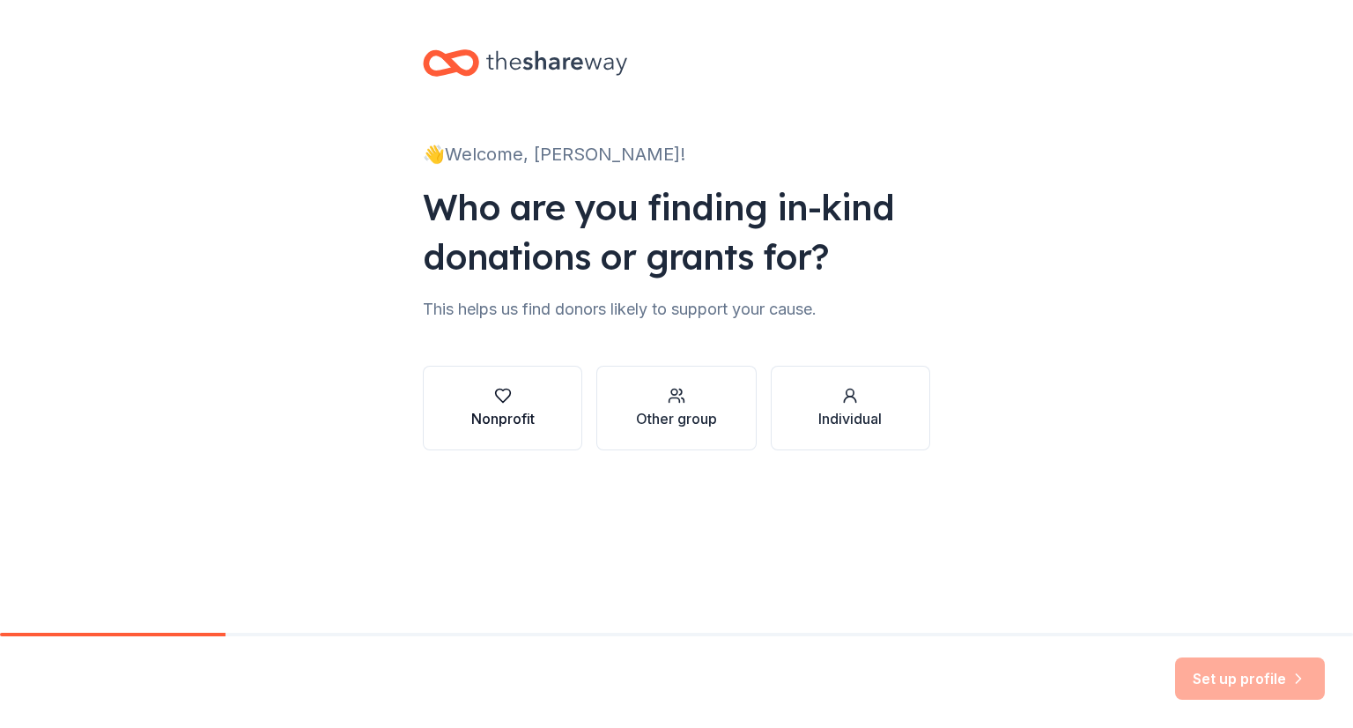
click at [500, 406] on div "Nonprofit" at bounding box center [502, 408] width 63 height 42
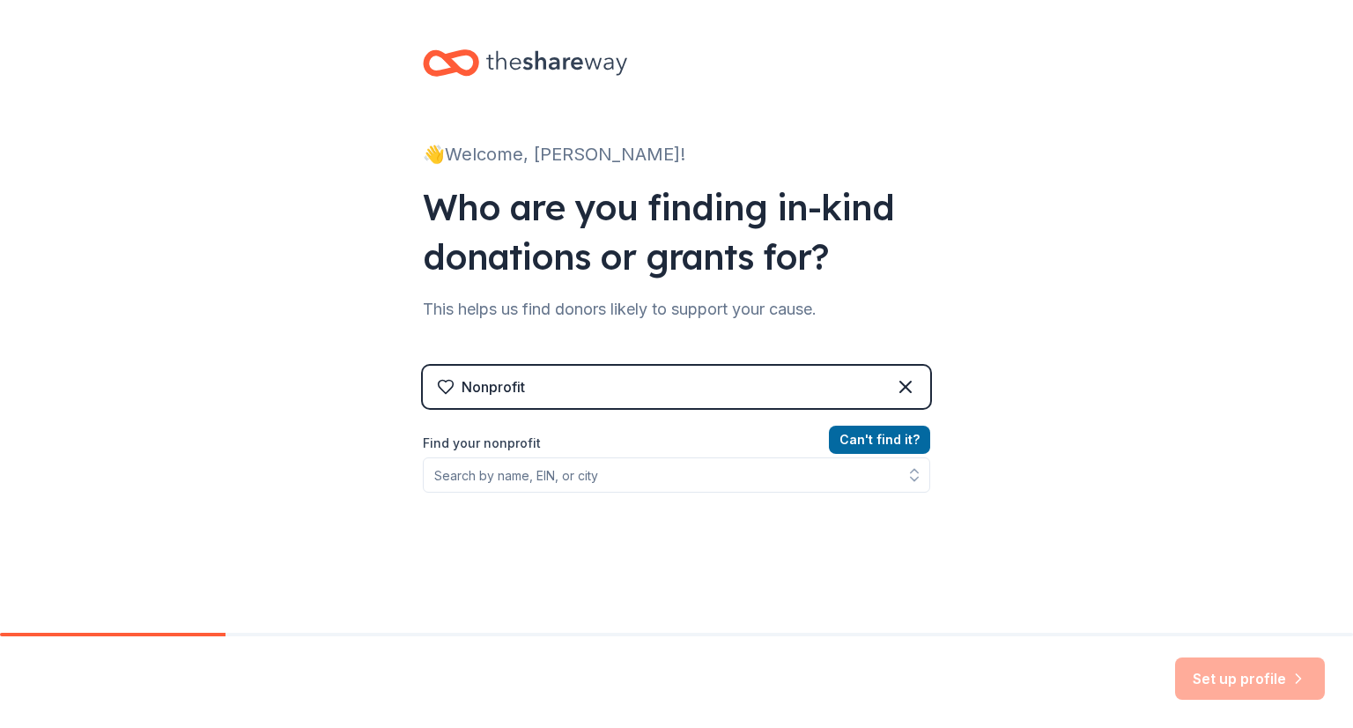
click at [479, 445] on label "Find your nonprofit" at bounding box center [676, 443] width 507 height 21
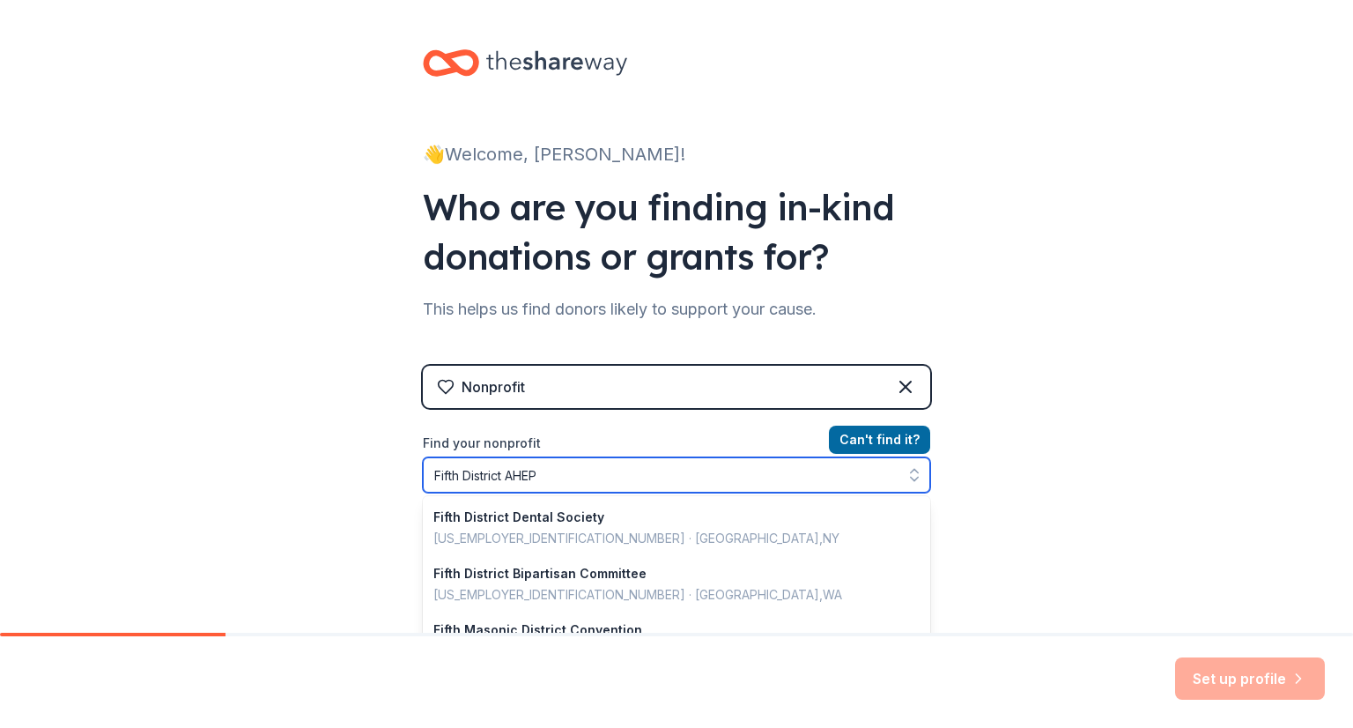
type input "Fifth District AHEPA"
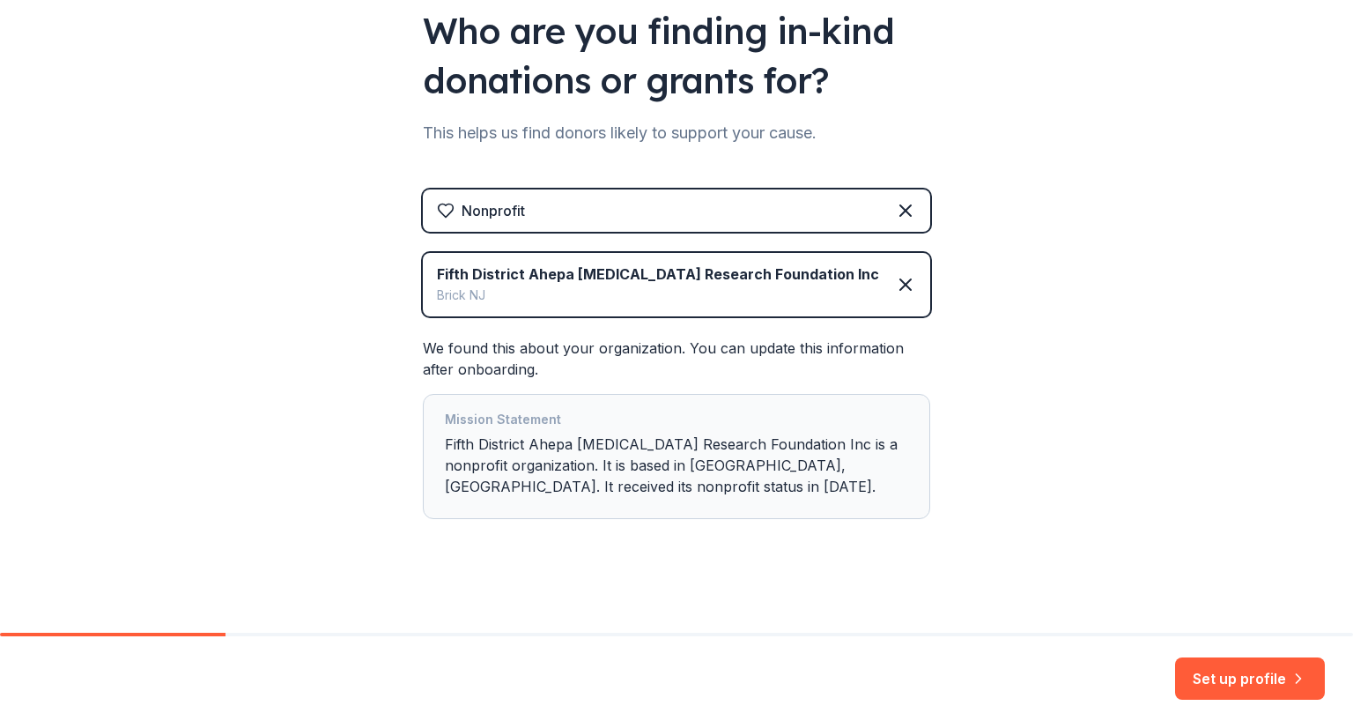
scroll to position [182, 0]
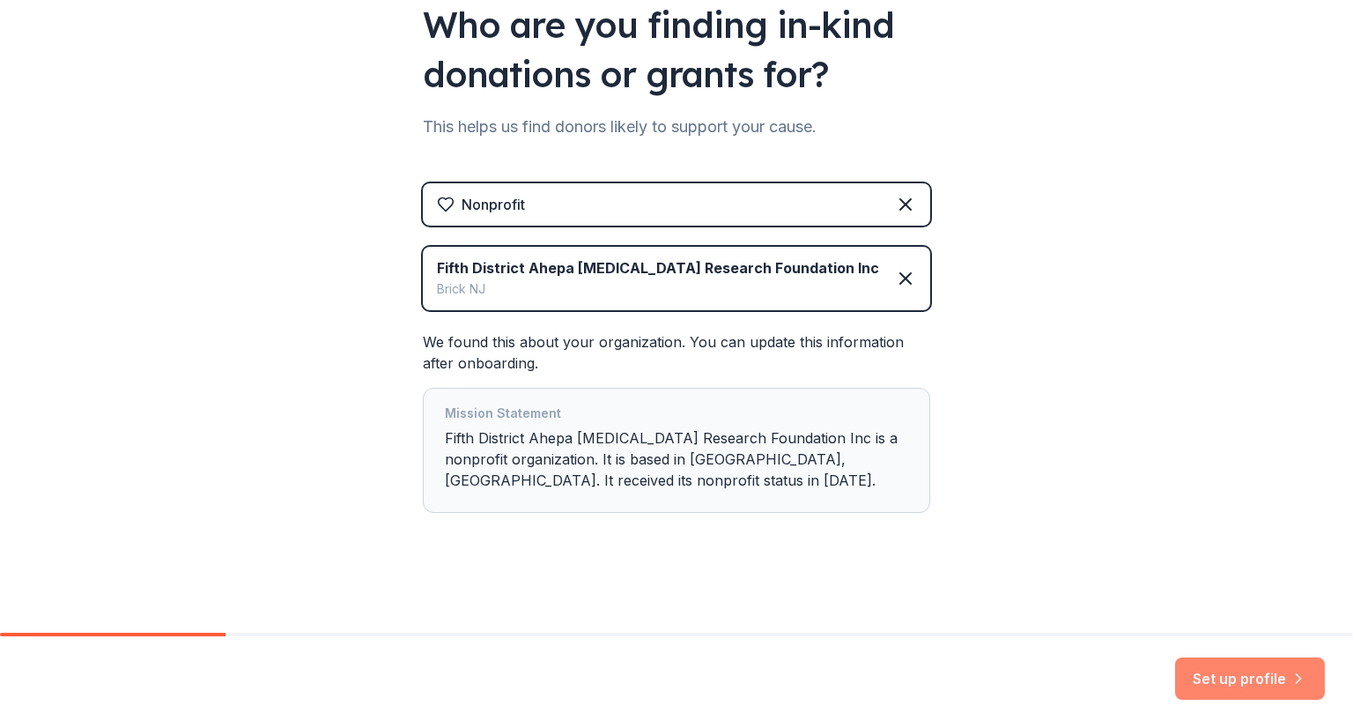
click at [1195, 681] on button "Set up profile" at bounding box center [1250, 678] width 150 height 42
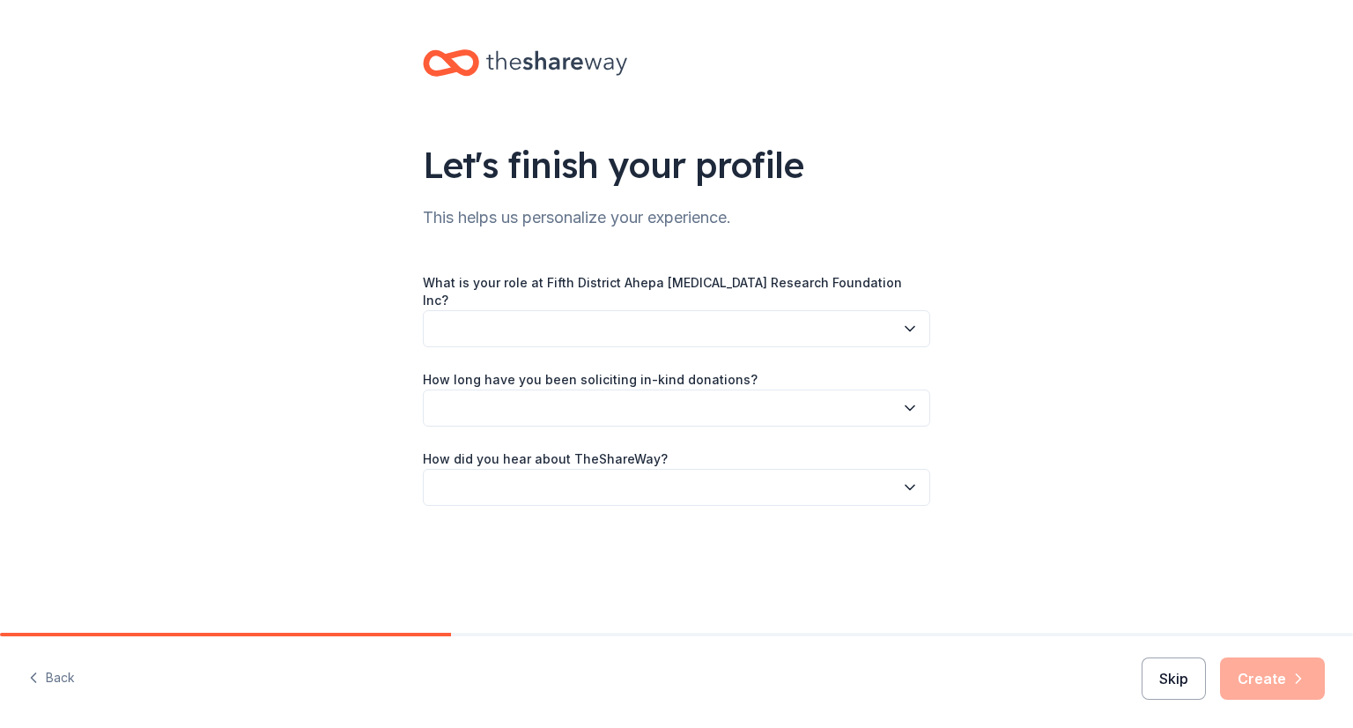
click at [1173, 681] on button "Skip" at bounding box center [1174, 678] width 64 height 42
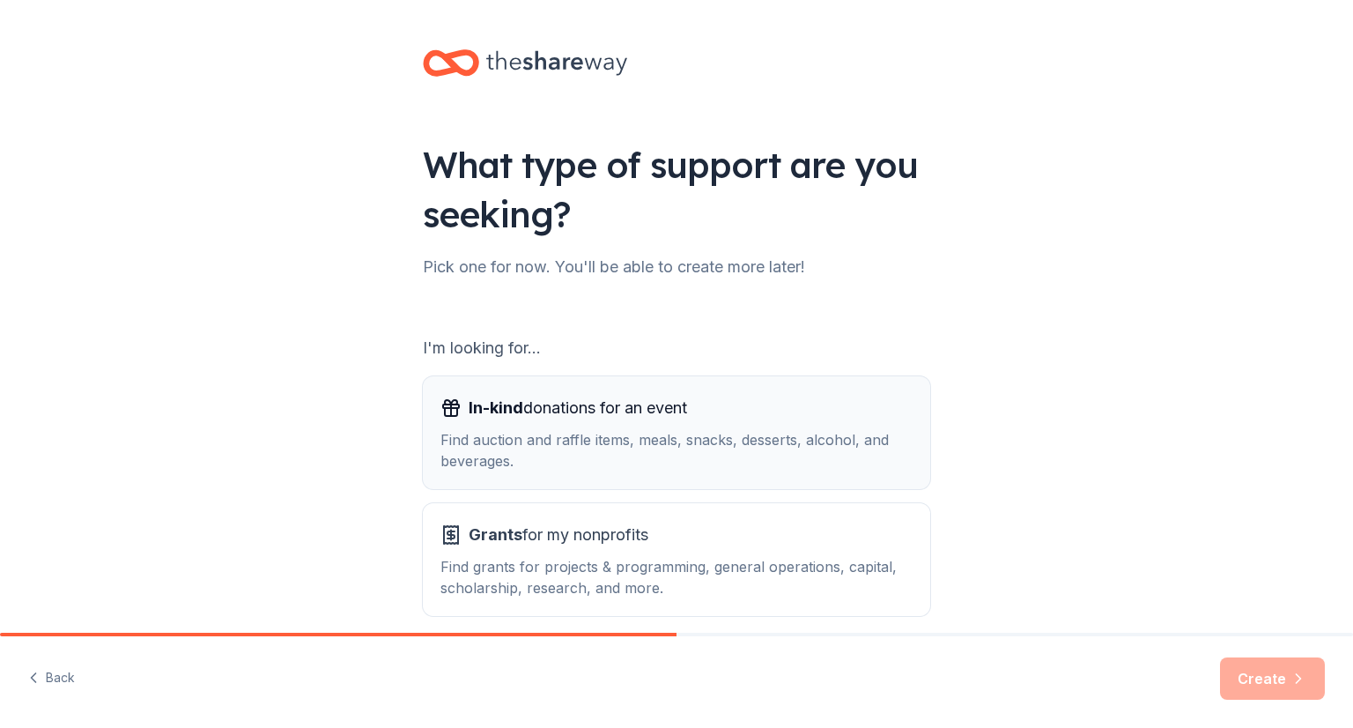
click at [546, 429] on div "Find auction and raffle items, meals, snacks, desserts, alcohol, and beverages." at bounding box center [676, 450] width 472 height 42
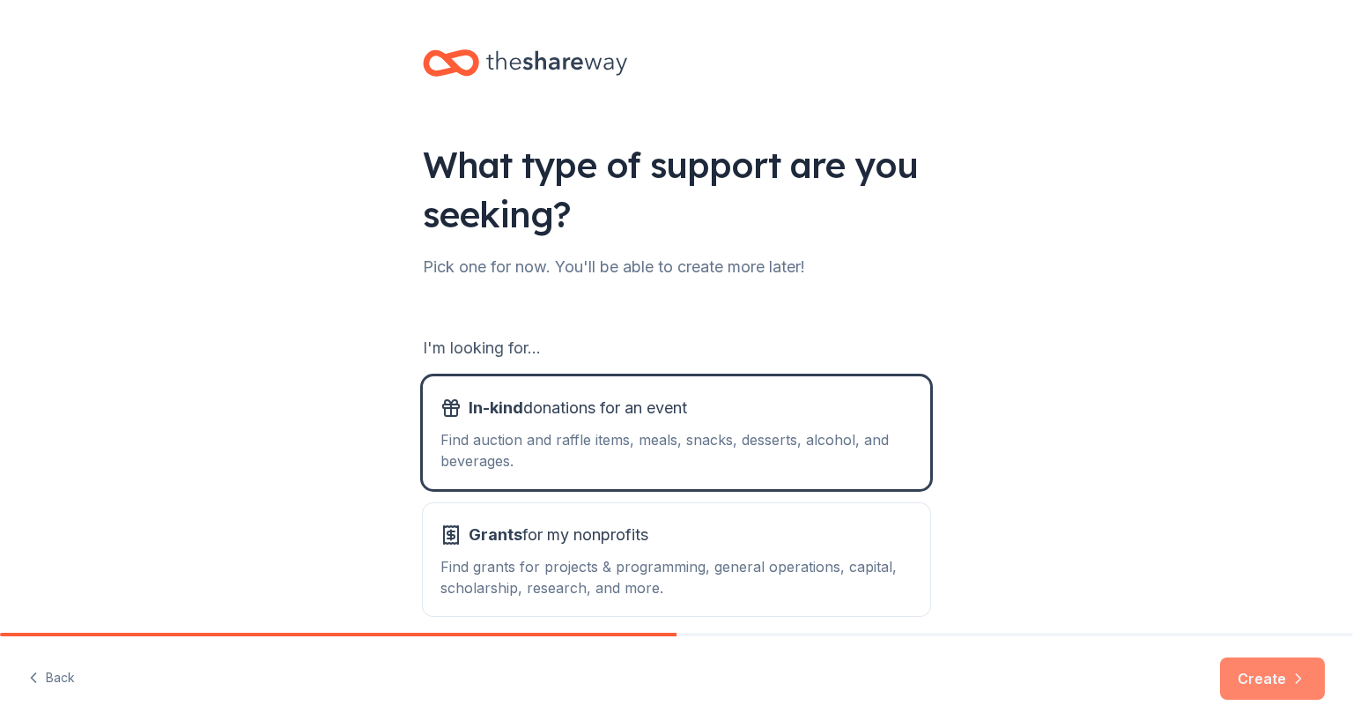
click at [1258, 684] on button "Create" at bounding box center [1272, 678] width 105 height 42
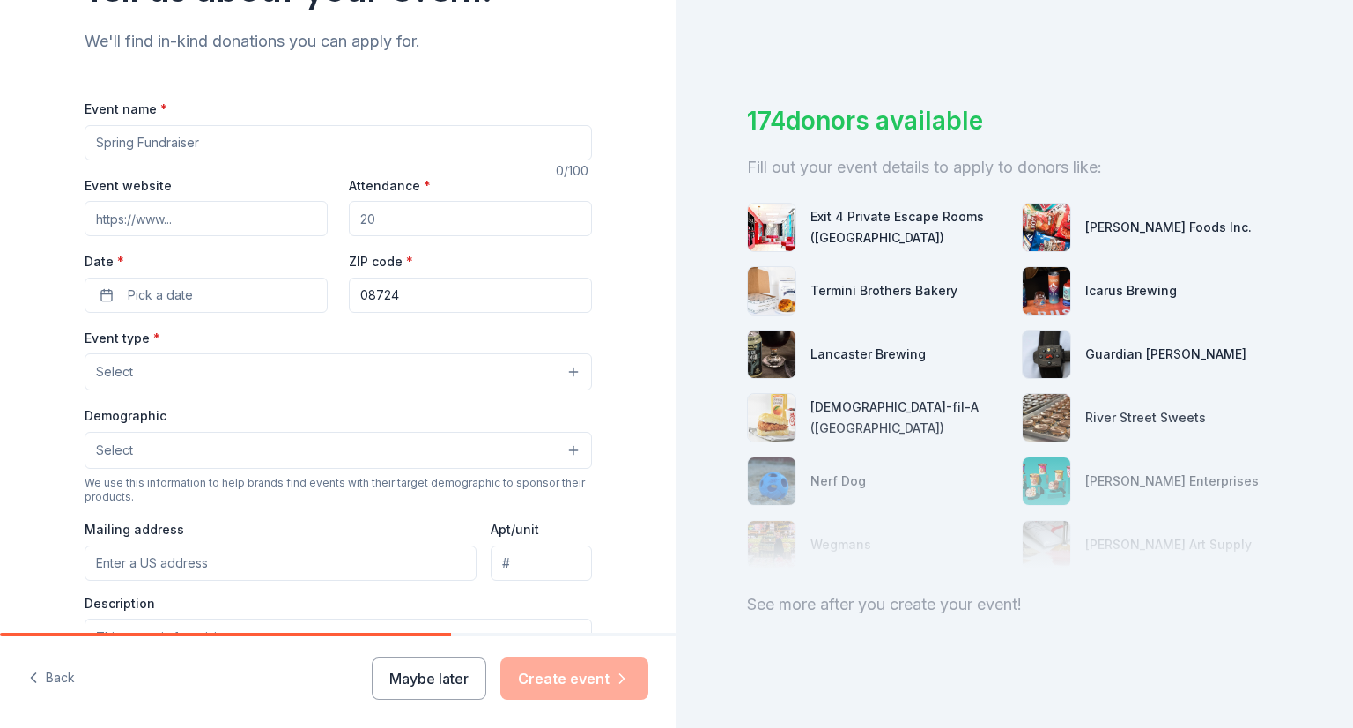
scroll to position [56, 0]
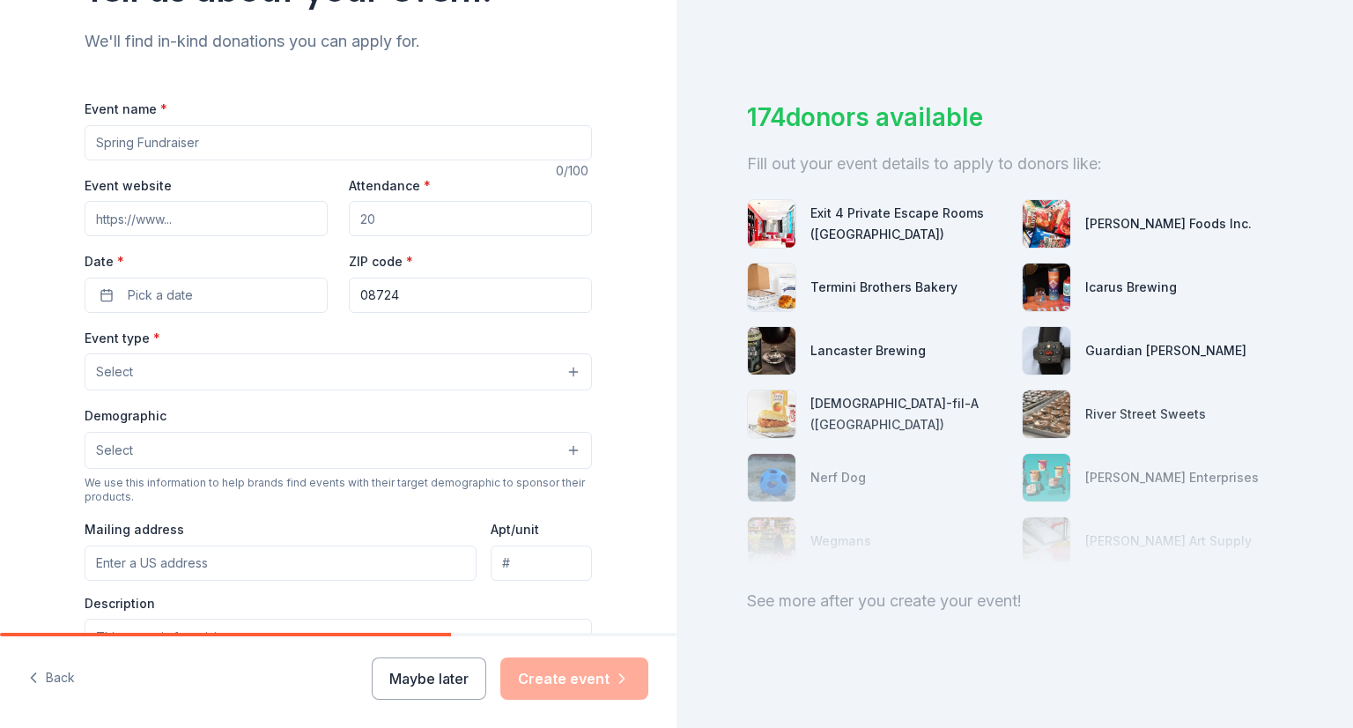
click at [186, 135] on input "Event name *" at bounding box center [338, 142] width 507 height 35
type input "Fifth District AHEPA Family [MEDICAL_DATA] Research Foundation Gala Celebration"
click at [370, 223] on input "Attendance *" at bounding box center [470, 218] width 243 height 35
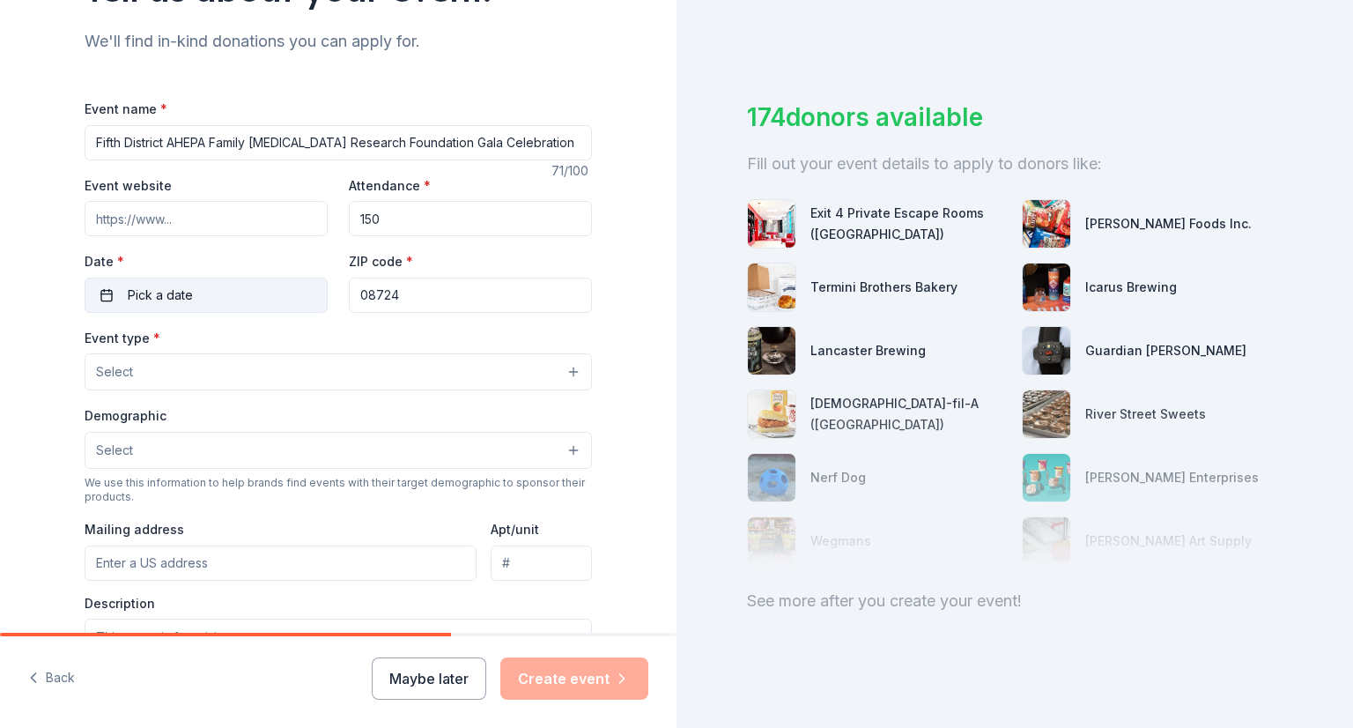
type input "150"
click at [202, 294] on button "Pick a date" at bounding box center [206, 294] width 243 height 35
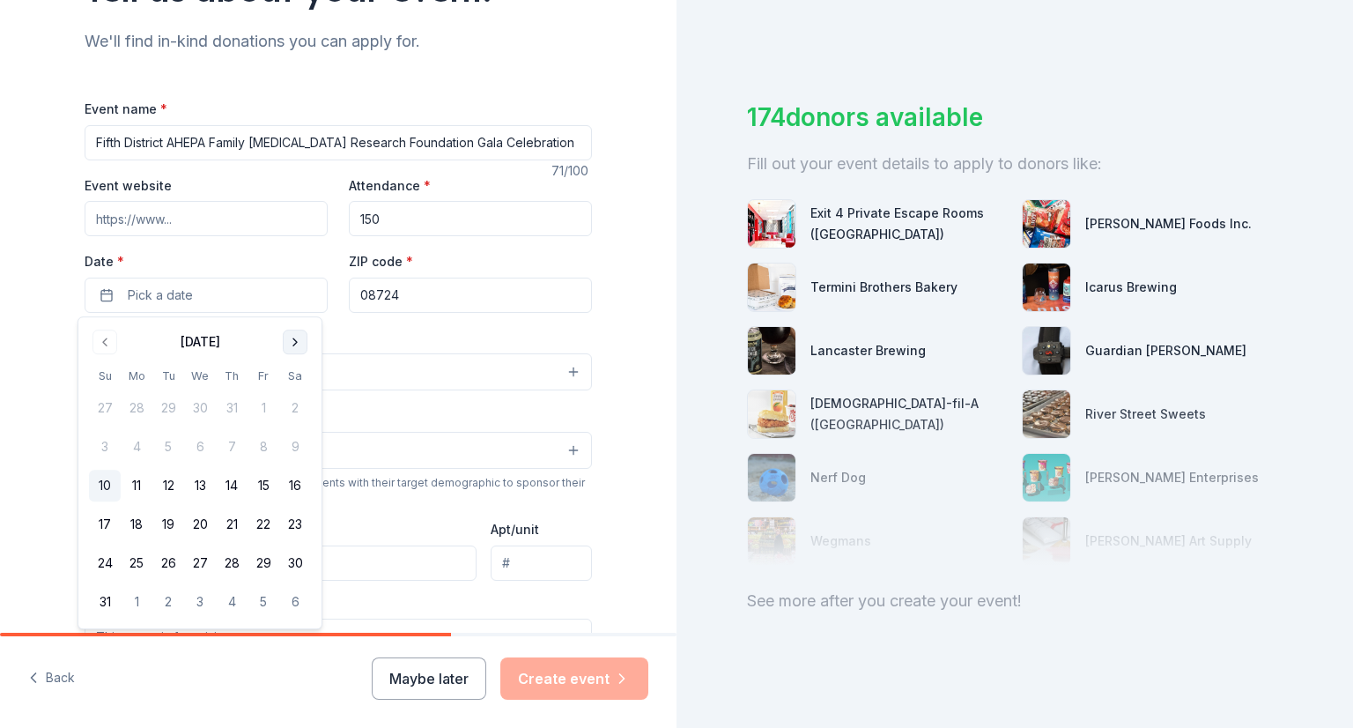
click at [302, 342] on button "Go to next month" at bounding box center [295, 341] width 25 height 25
click at [294, 447] on button "8" at bounding box center [295, 447] width 32 height 32
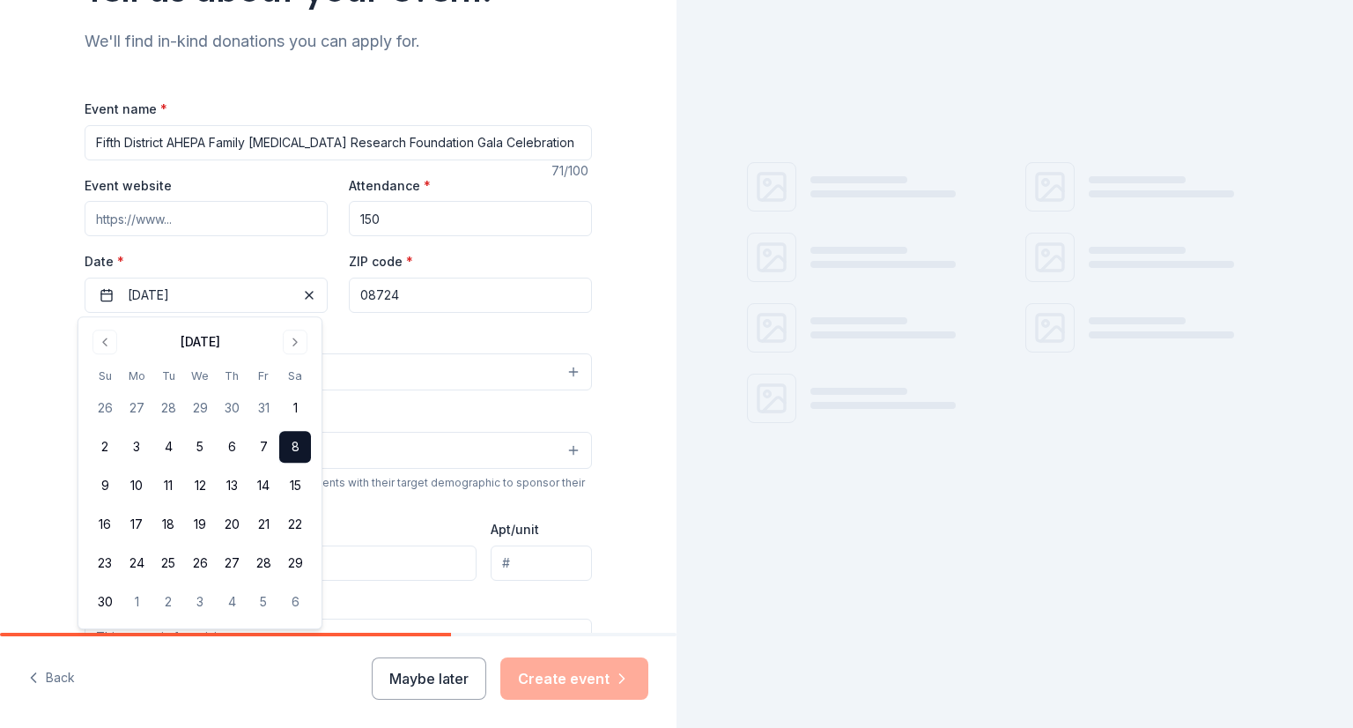
scroll to position [0, 0]
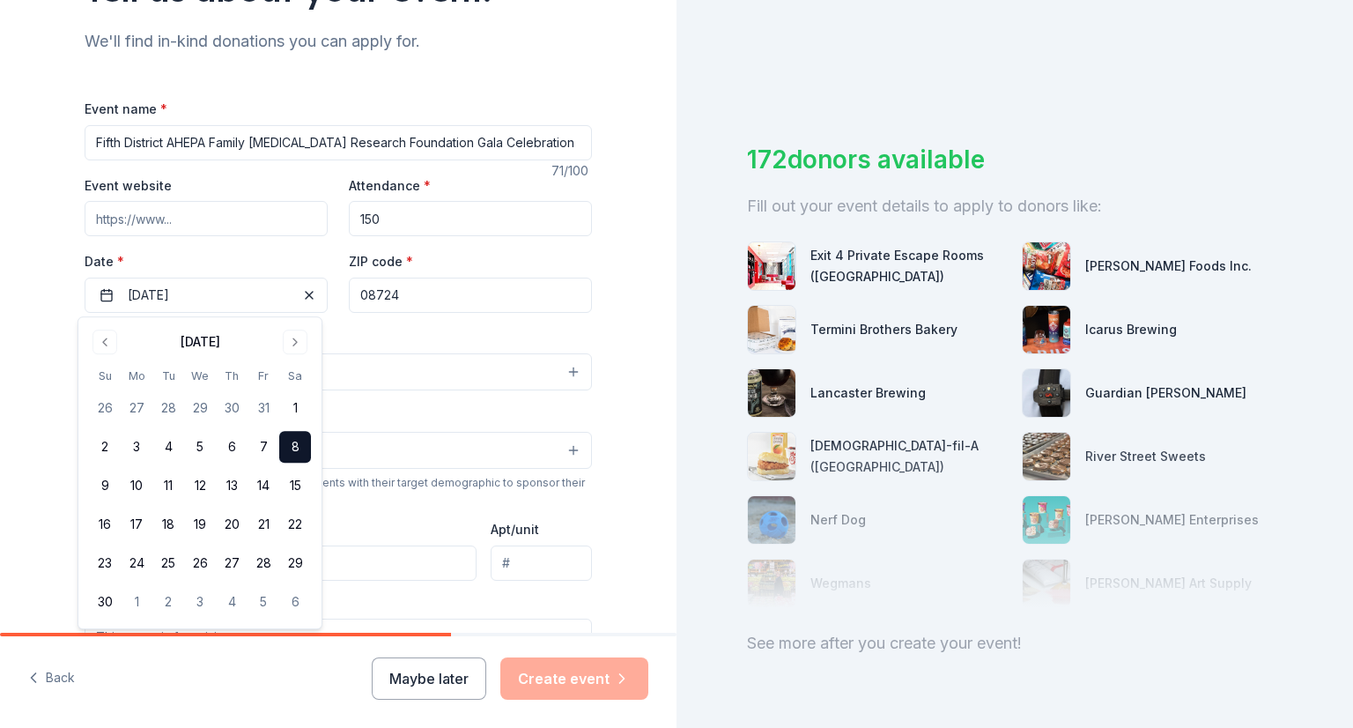
click at [388, 299] on input "08724" at bounding box center [470, 294] width 243 height 35
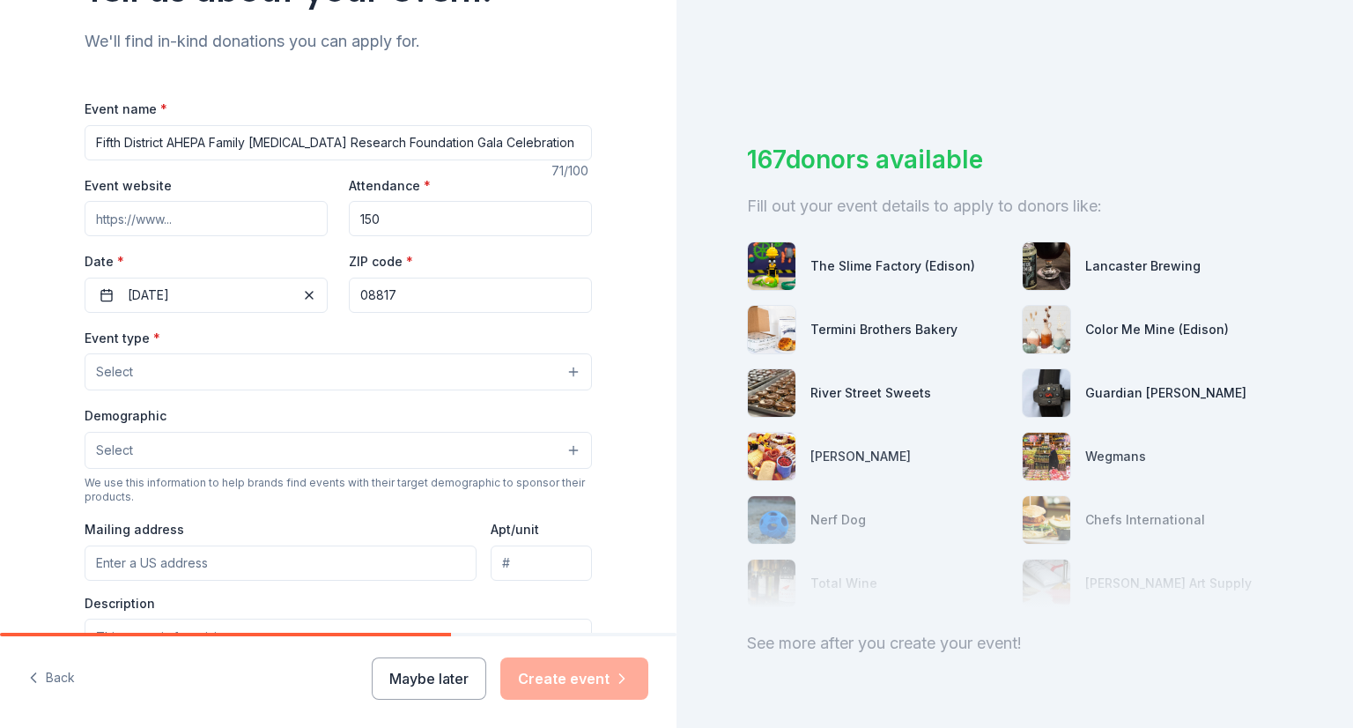
type input "08817"
click at [208, 375] on button "Select" at bounding box center [338, 371] width 507 height 37
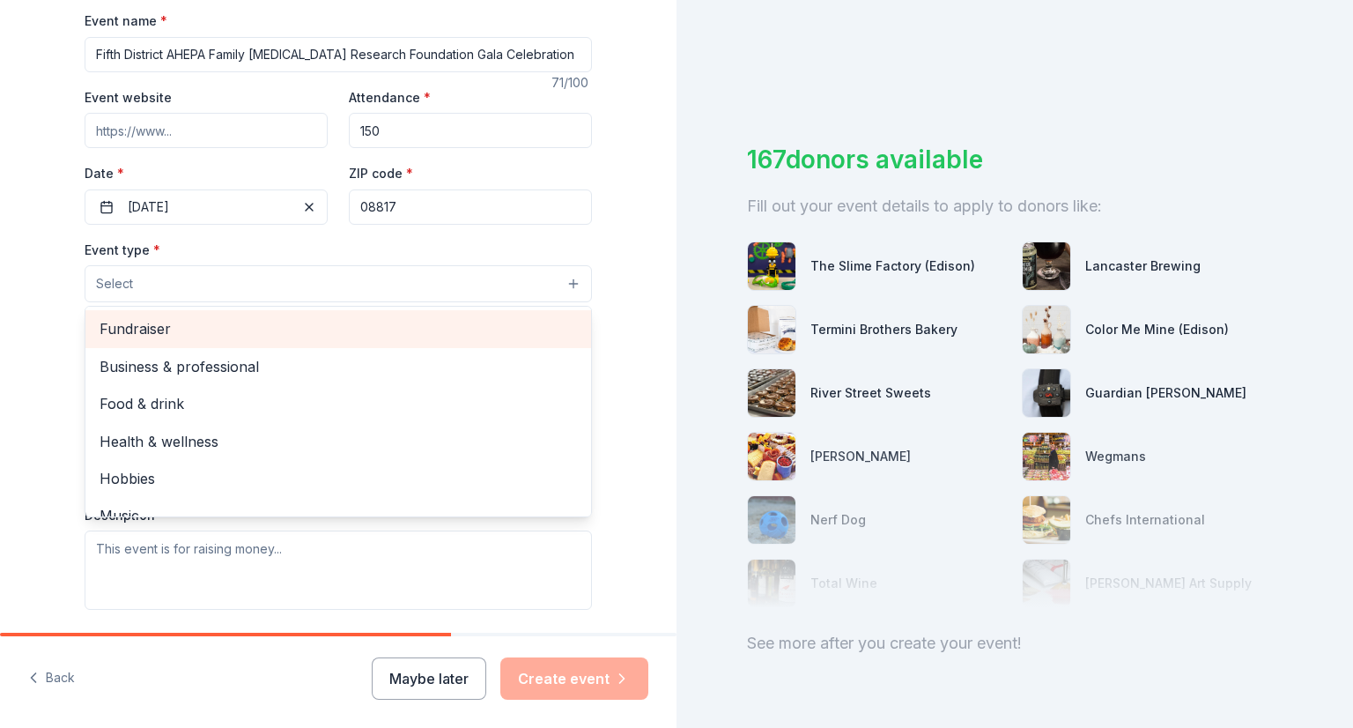
click at [187, 333] on span "Fundraiser" at bounding box center [338, 328] width 477 height 23
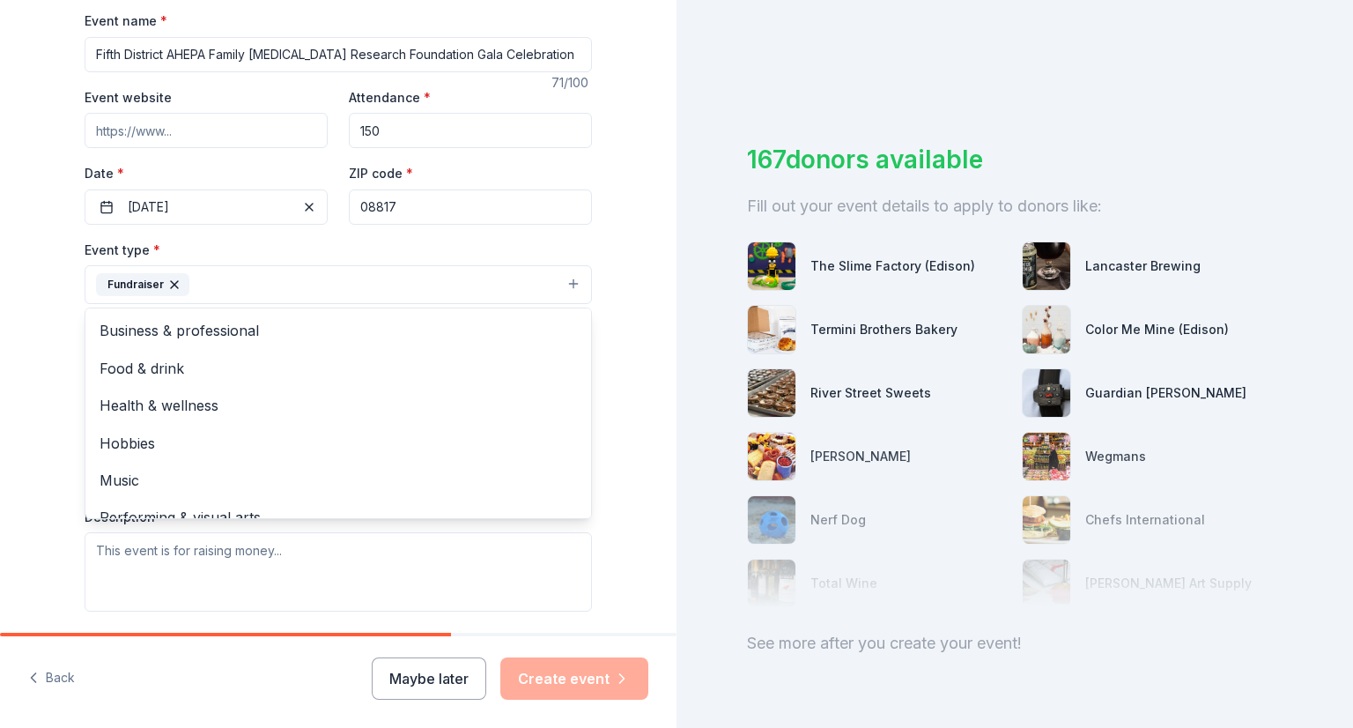
click at [48, 445] on div "Tell us about your event. We'll find in-kind donations you can apply for. Event…" at bounding box center [338, 323] width 677 height 1174
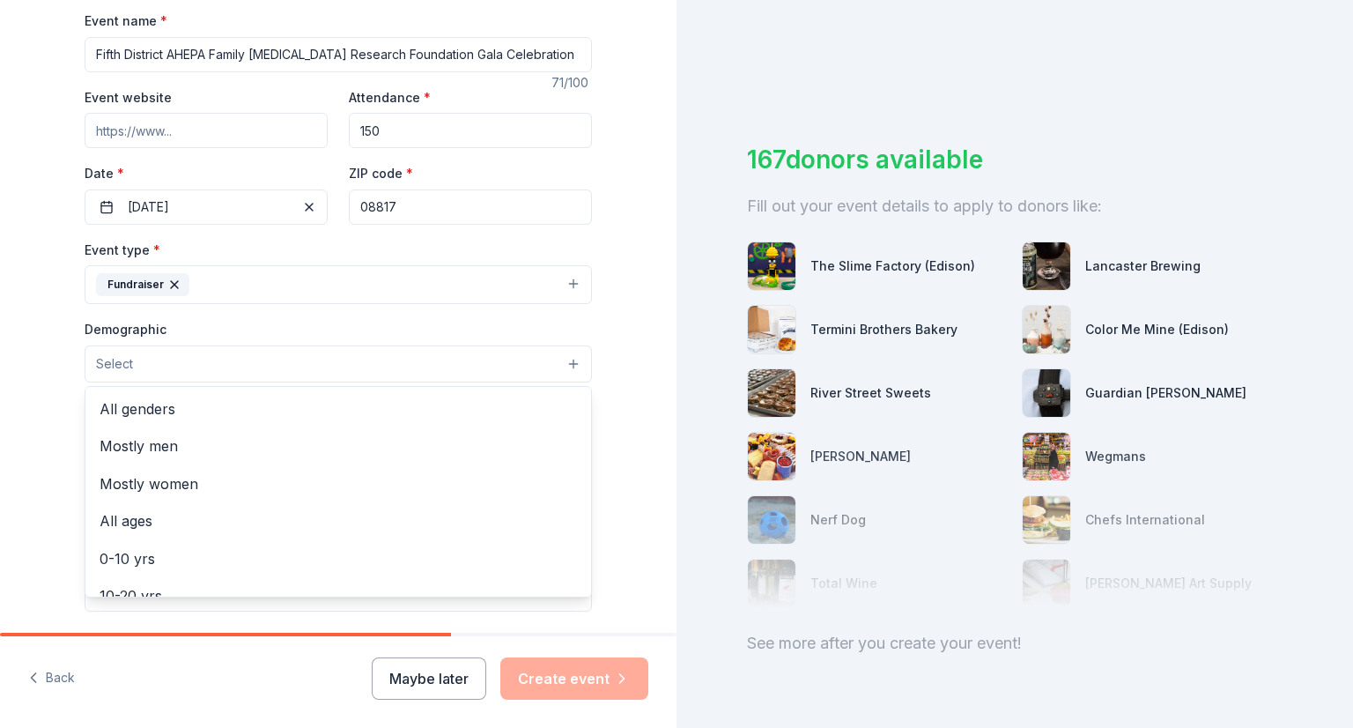
click at [151, 366] on button "Select" at bounding box center [338, 363] width 507 height 37
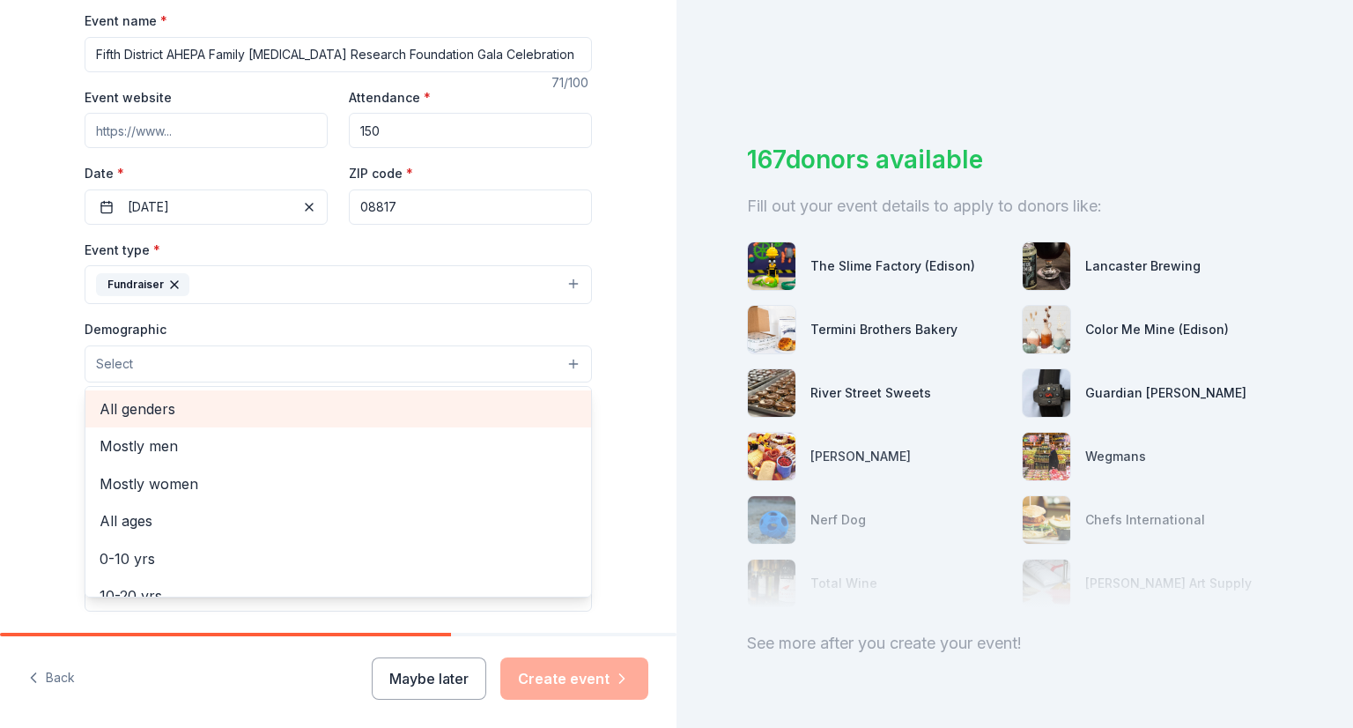
click at [135, 412] on span "All genders" at bounding box center [338, 408] width 477 height 23
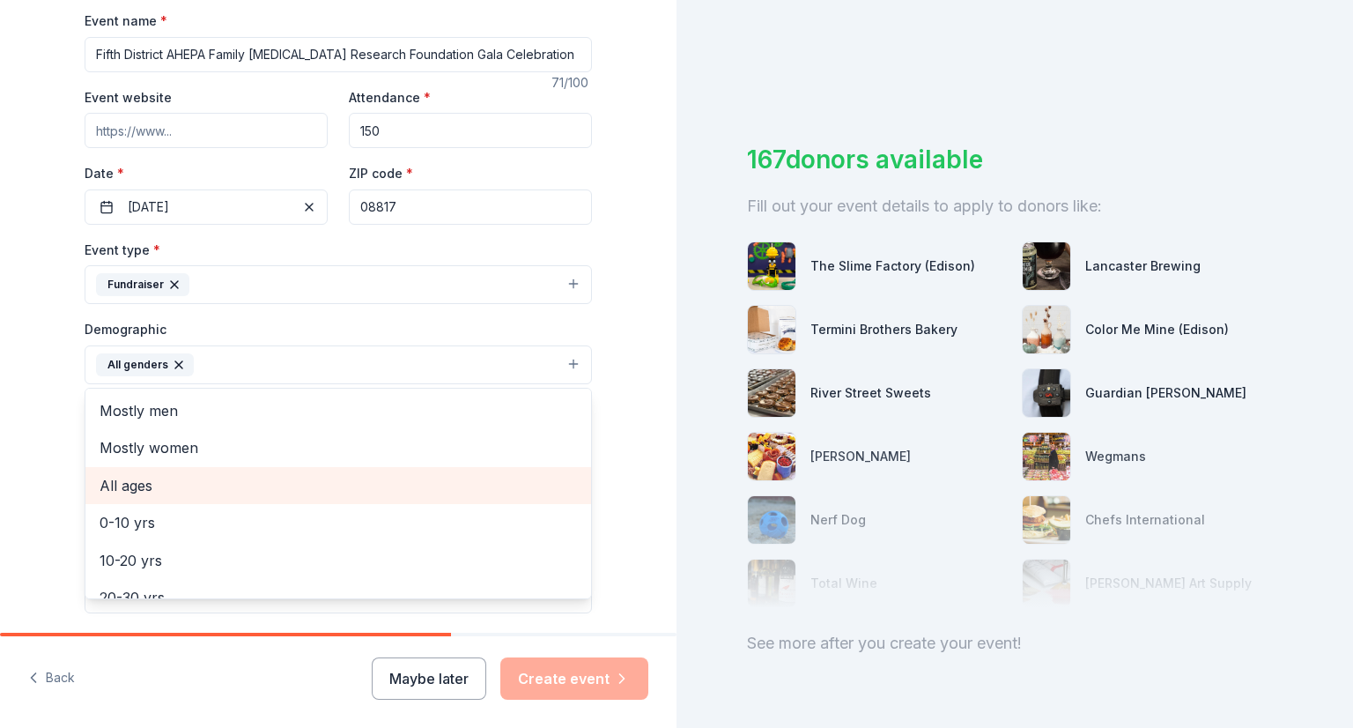
scroll to position [88, 0]
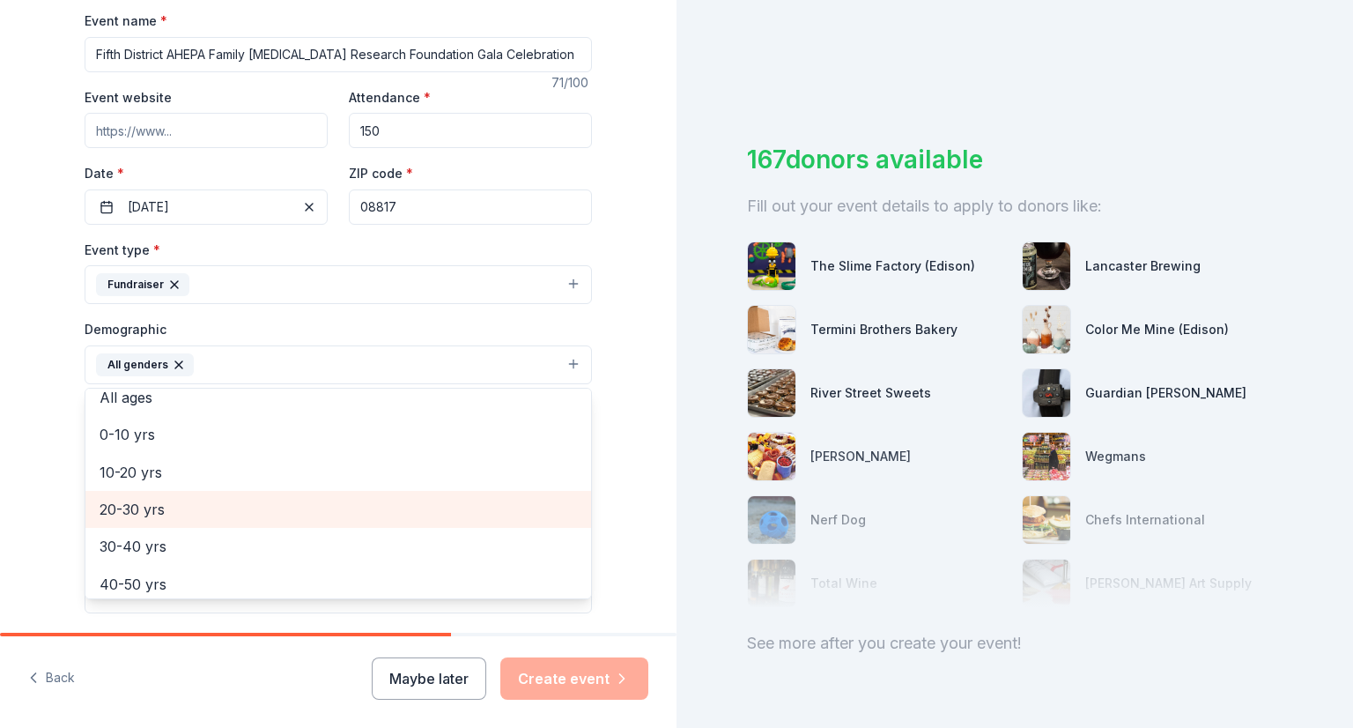
click at [125, 507] on span "20-30 yrs" at bounding box center [338, 509] width 477 height 23
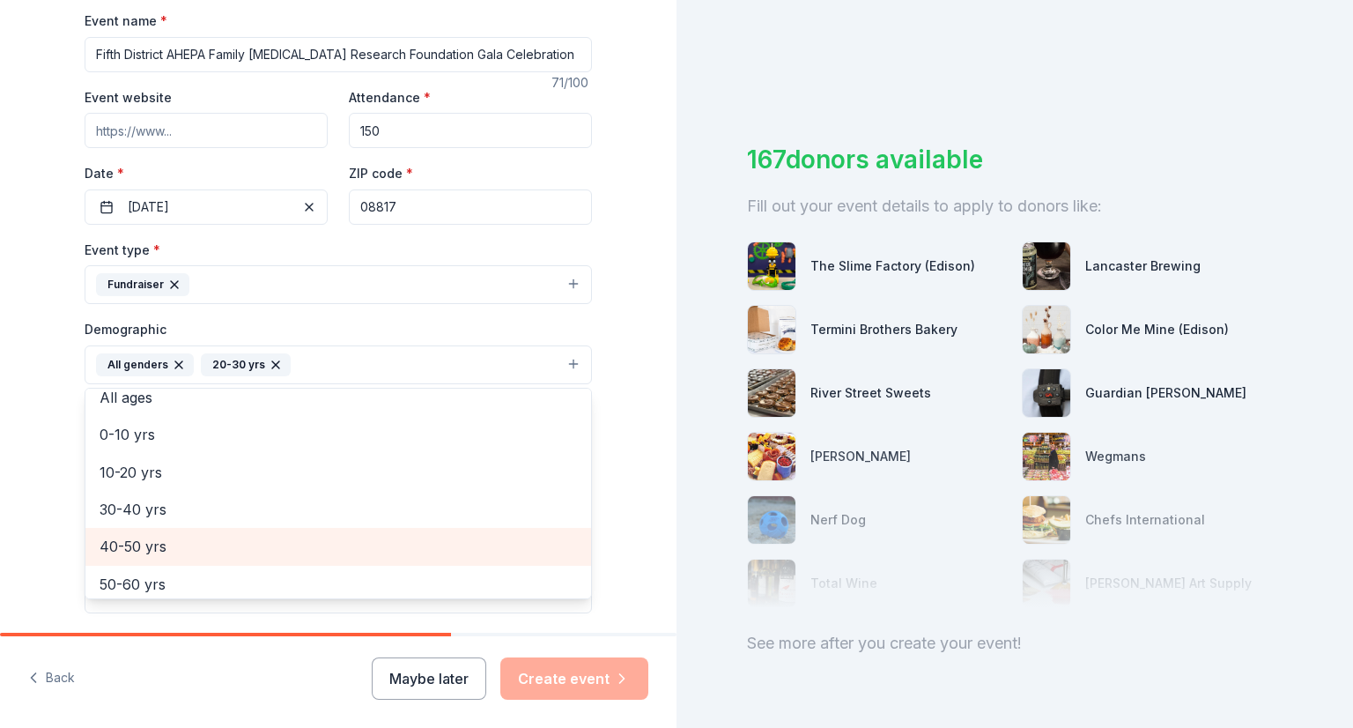
click at [132, 542] on span "40-50 yrs" at bounding box center [338, 546] width 477 height 23
click at [130, 551] on span "50-60 yrs" at bounding box center [338, 546] width 477 height 23
click at [131, 551] on span "60-70 yrs" at bounding box center [338, 546] width 477 height 23
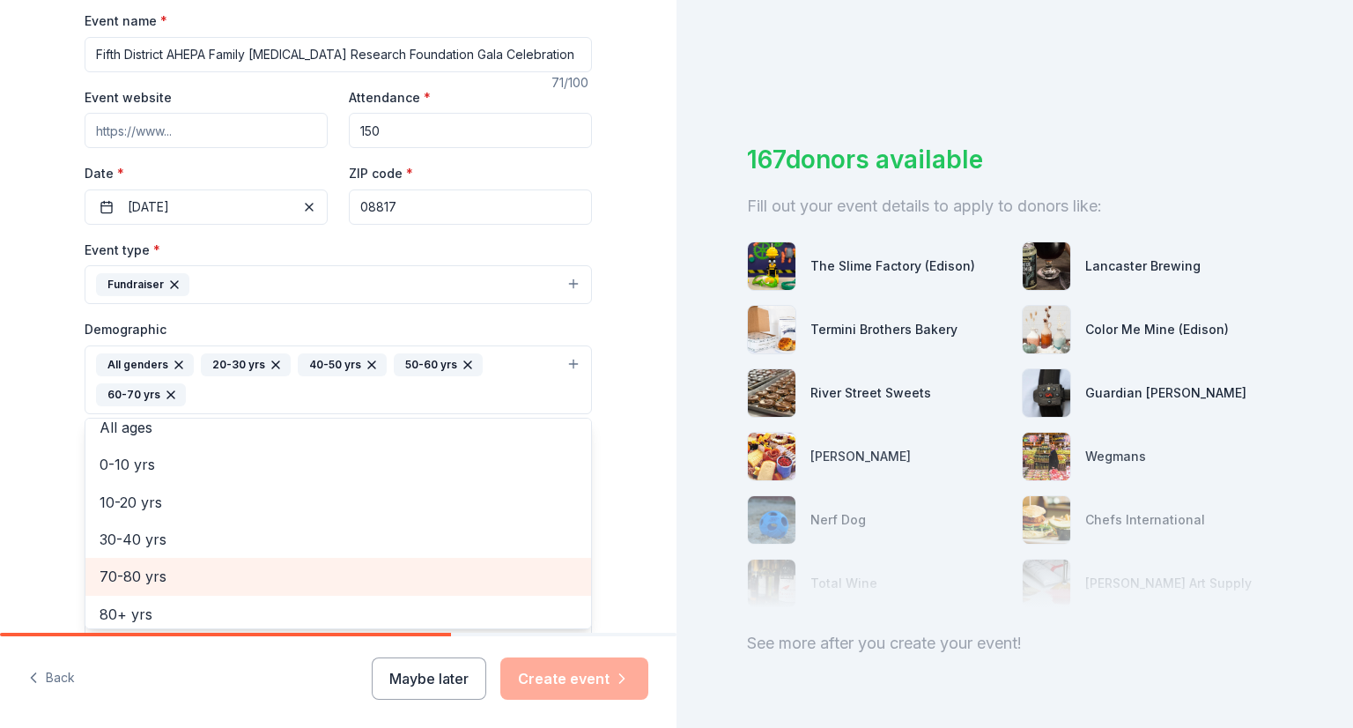
click at [134, 574] on span "70-80 yrs" at bounding box center [338, 576] width 477 height 23
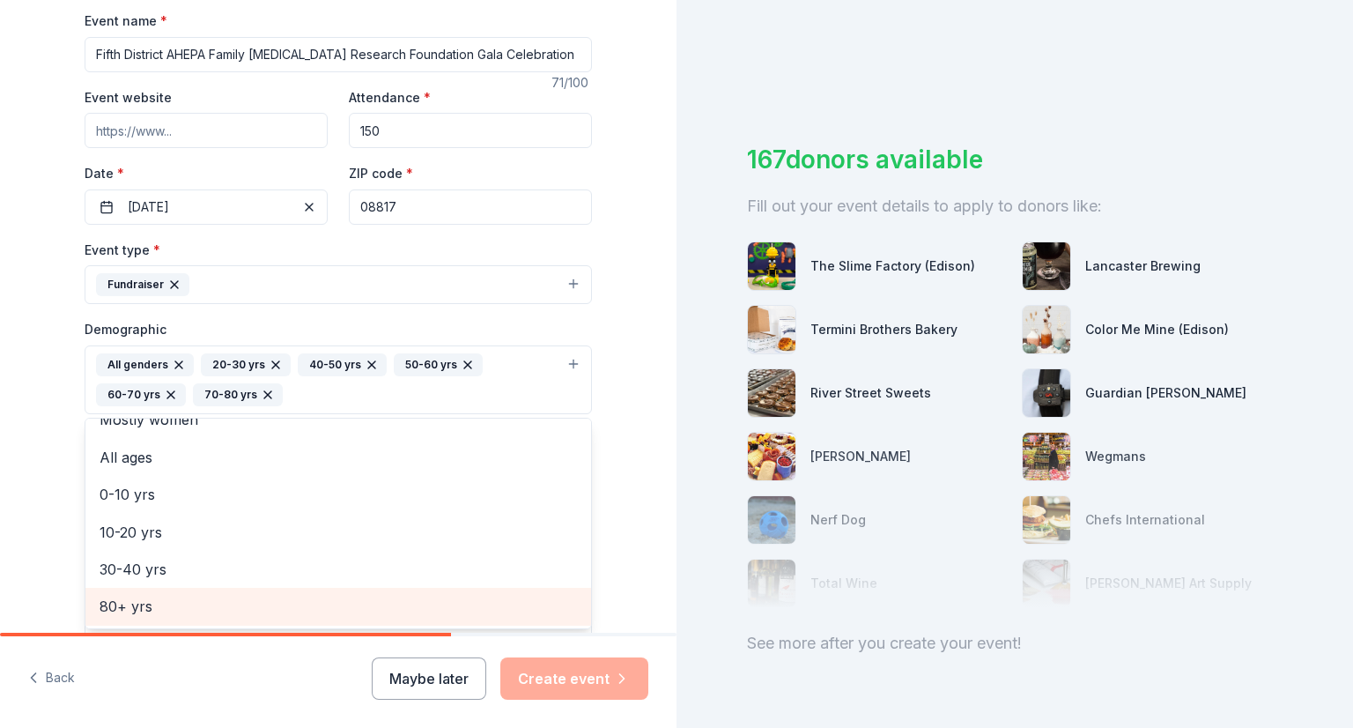
click at [132, 604] on span "80+ yrs" at bounding box center [338, 606] width 477 height 23
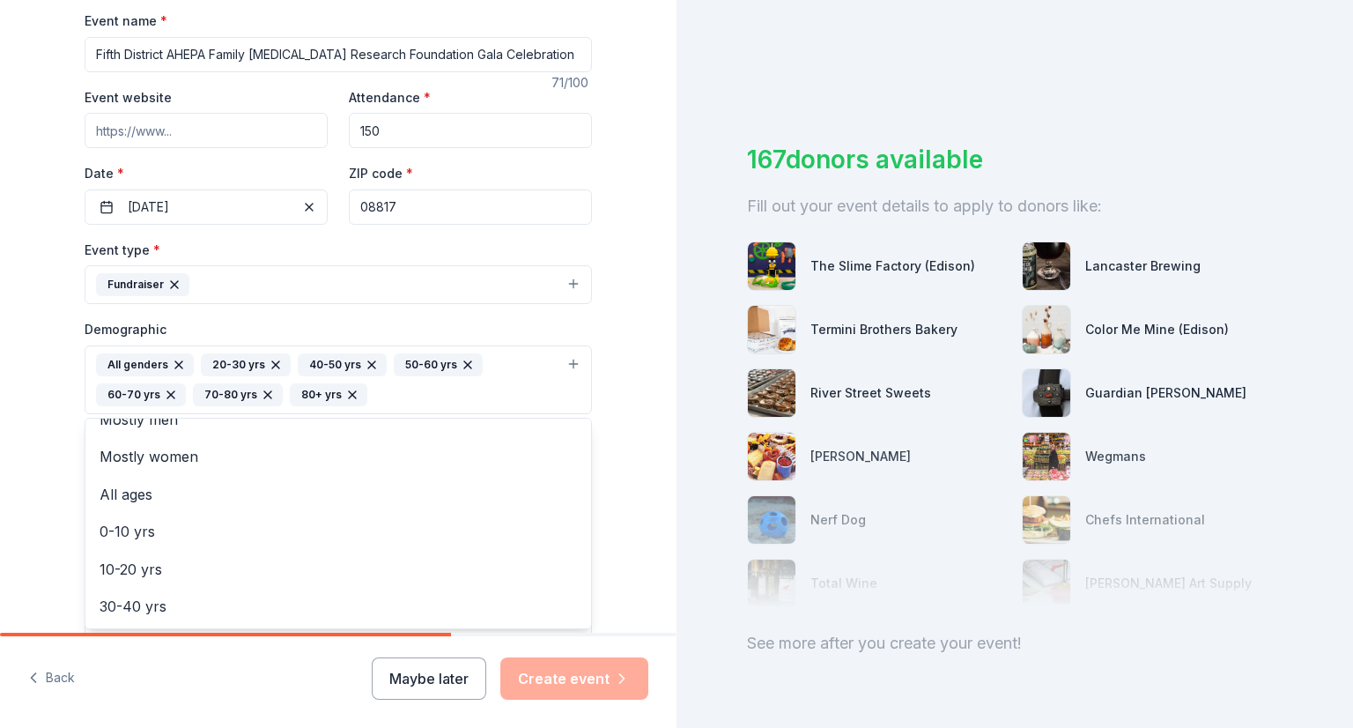
click at [36, 440] on div "Tell us about your event. We'll find in-kind donations you can apply for. Event…" at bounding box center [338, 339] width 677 height 1206
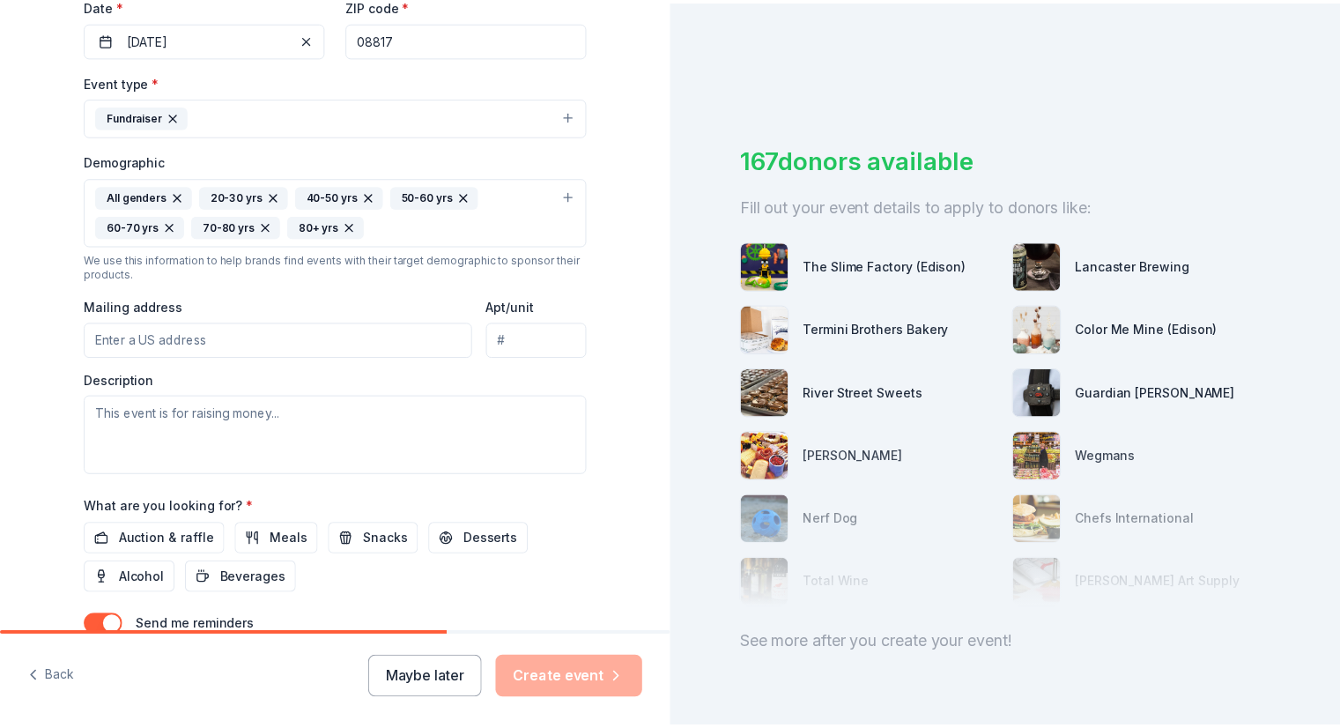
scroll to position [440, 0]
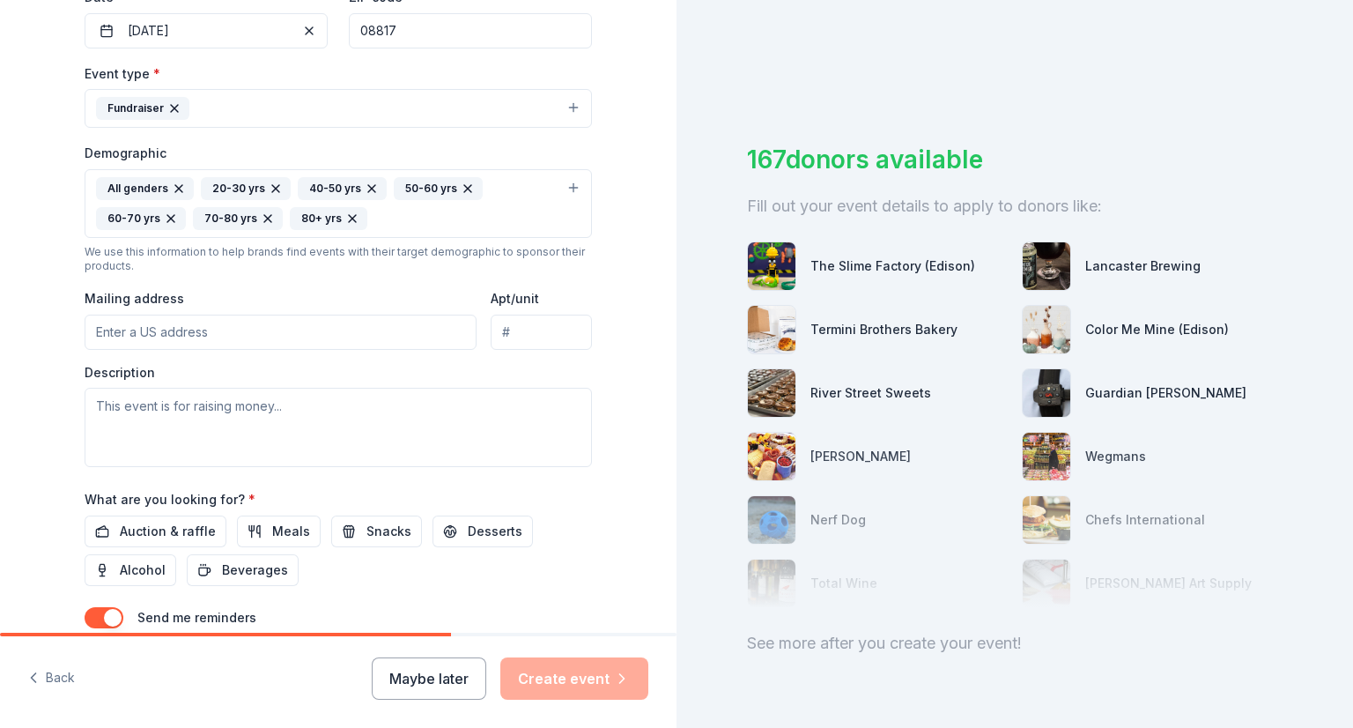
click at [132, 329] on input "Mailing address" at bounding box center [281, 331] width 392 height 35
type input "[STREET_ADDRESS][PERSON_NAME]"
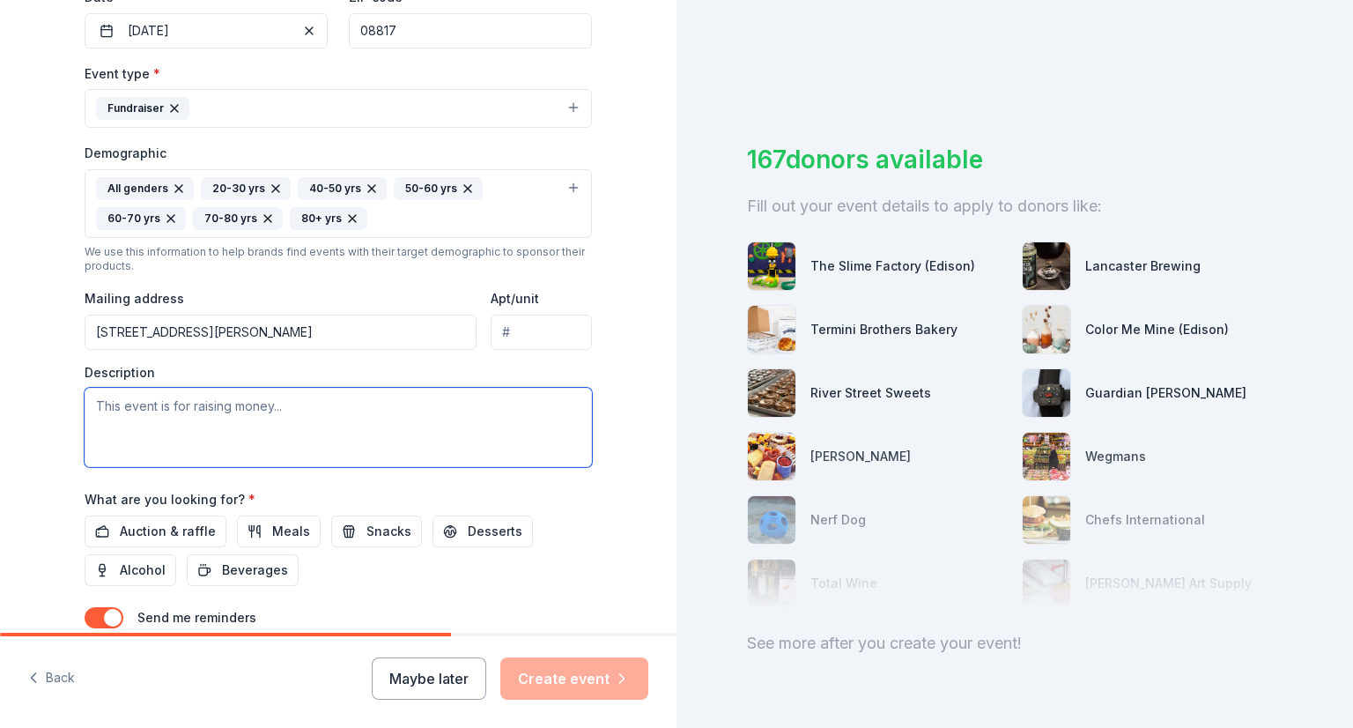
click at [205, 406] on textarea at bounding box center [338, 427] width 507 height 79
click at [269, 406] on textarea at bounding box center [338, 427] width 507 height 79
type textarea "This event is to raise money for [MEDICAL_DATA] research."
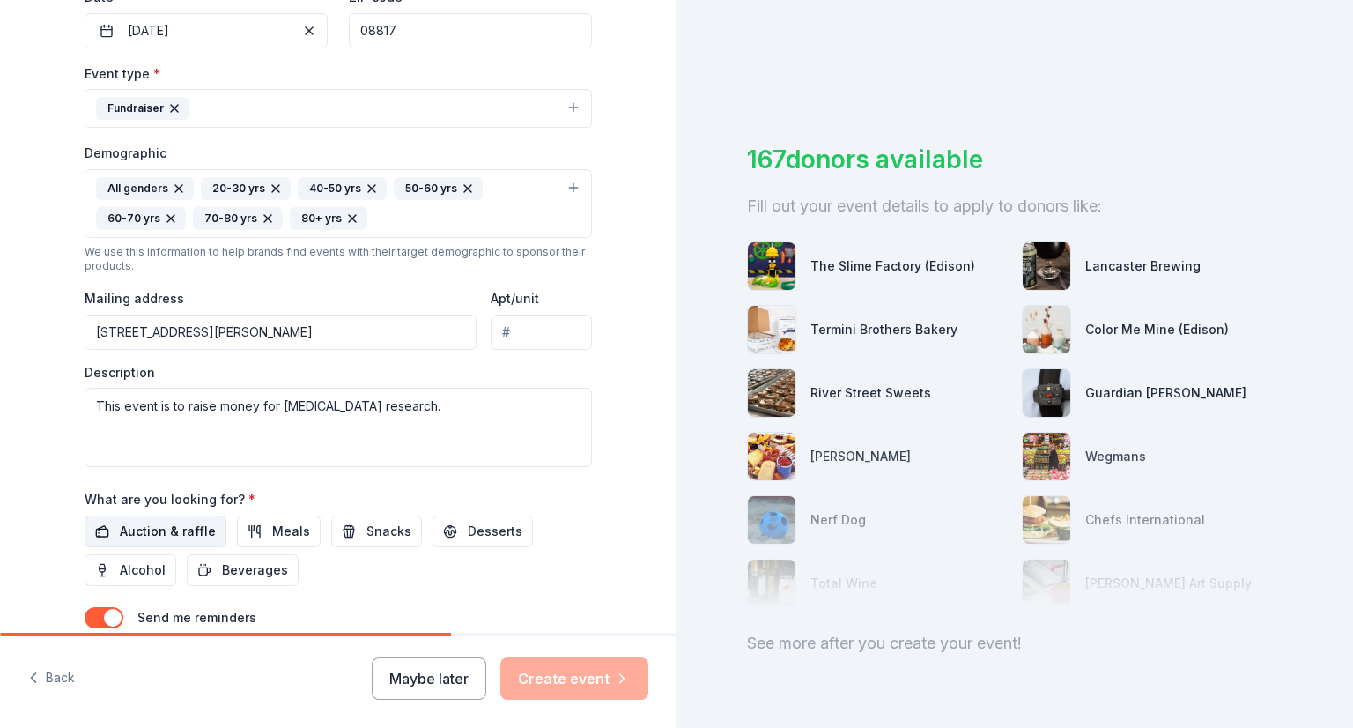
click at [144, 537] on span "Auction & raffle" at bounding box center [168, 531] width 96 height 21
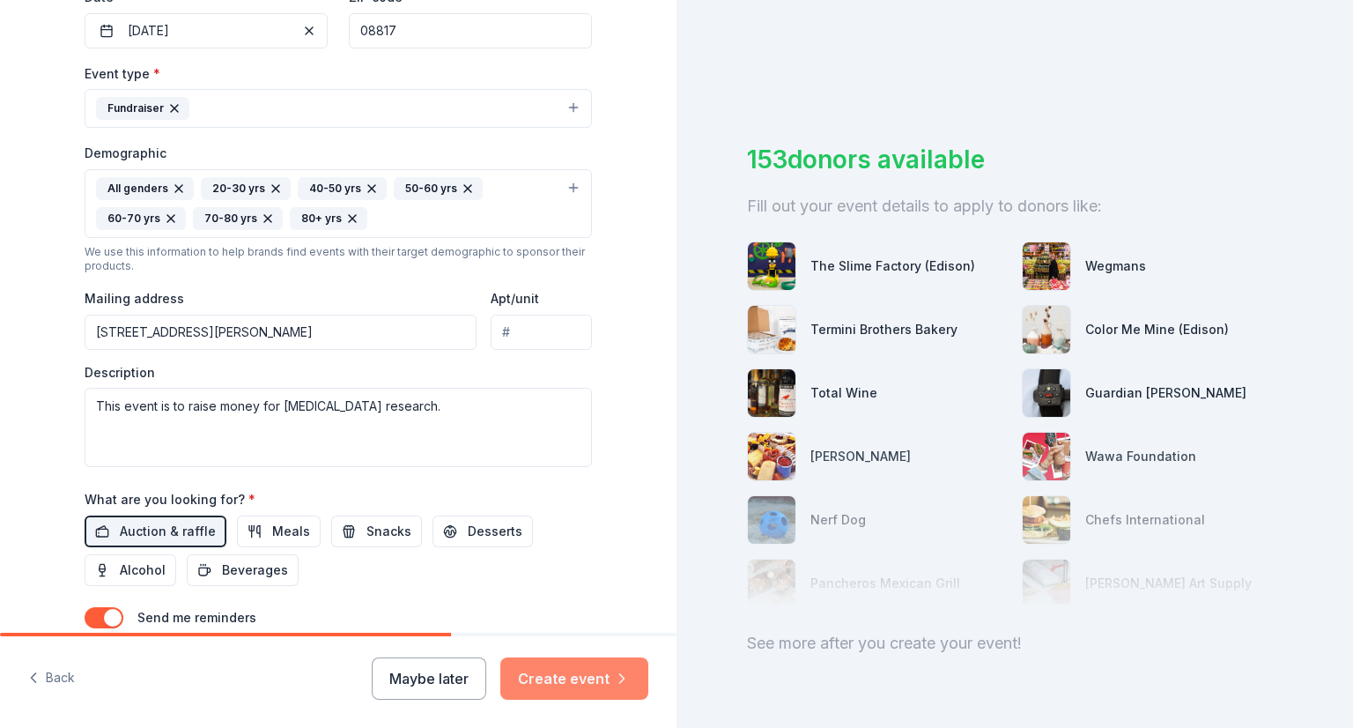
click at [558, 677] on button "Create event" at bounding box center [574, 678] width 148 height 42
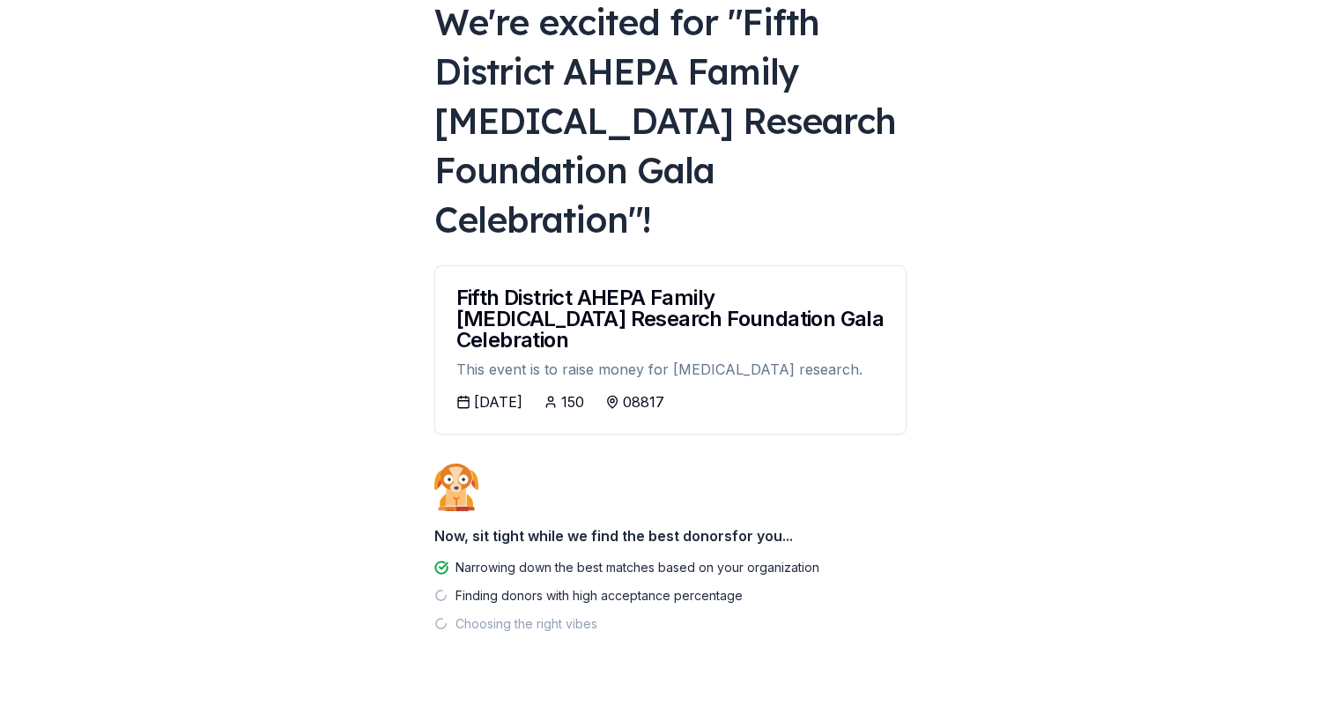
scroll to position [116, 0]
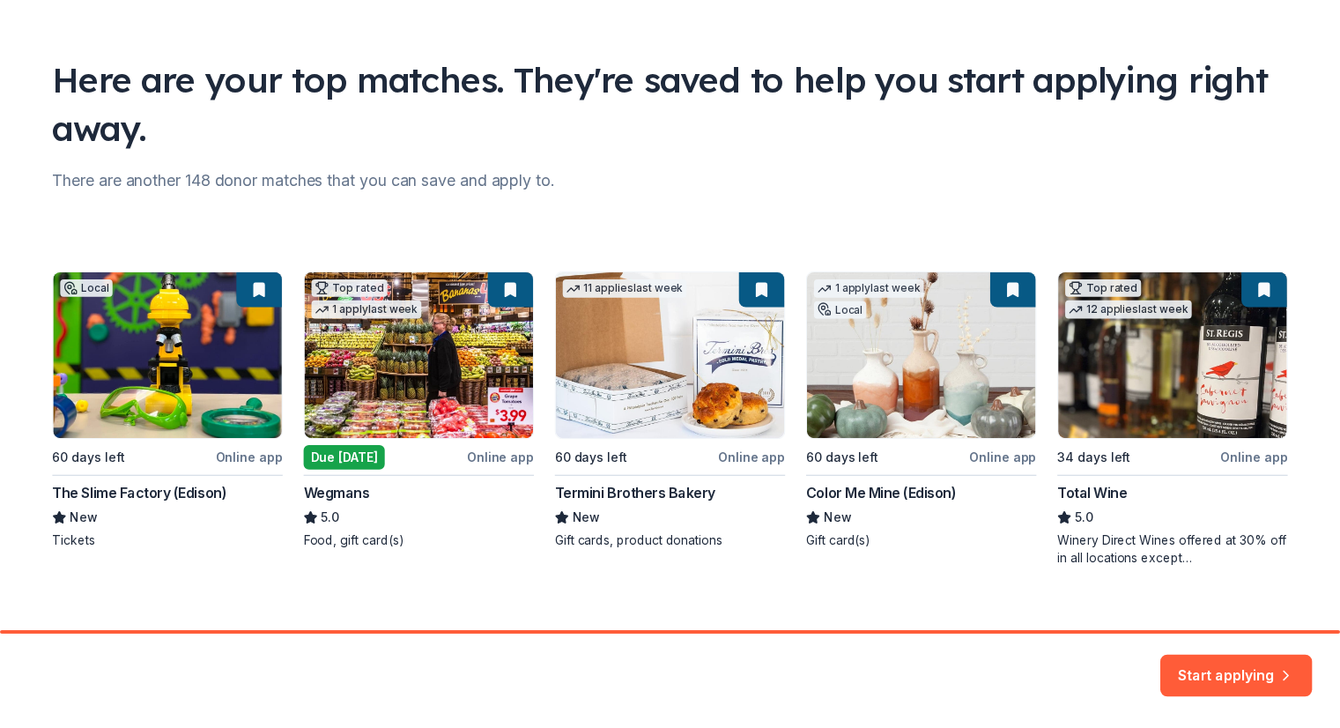
scroll to position [108, 0]
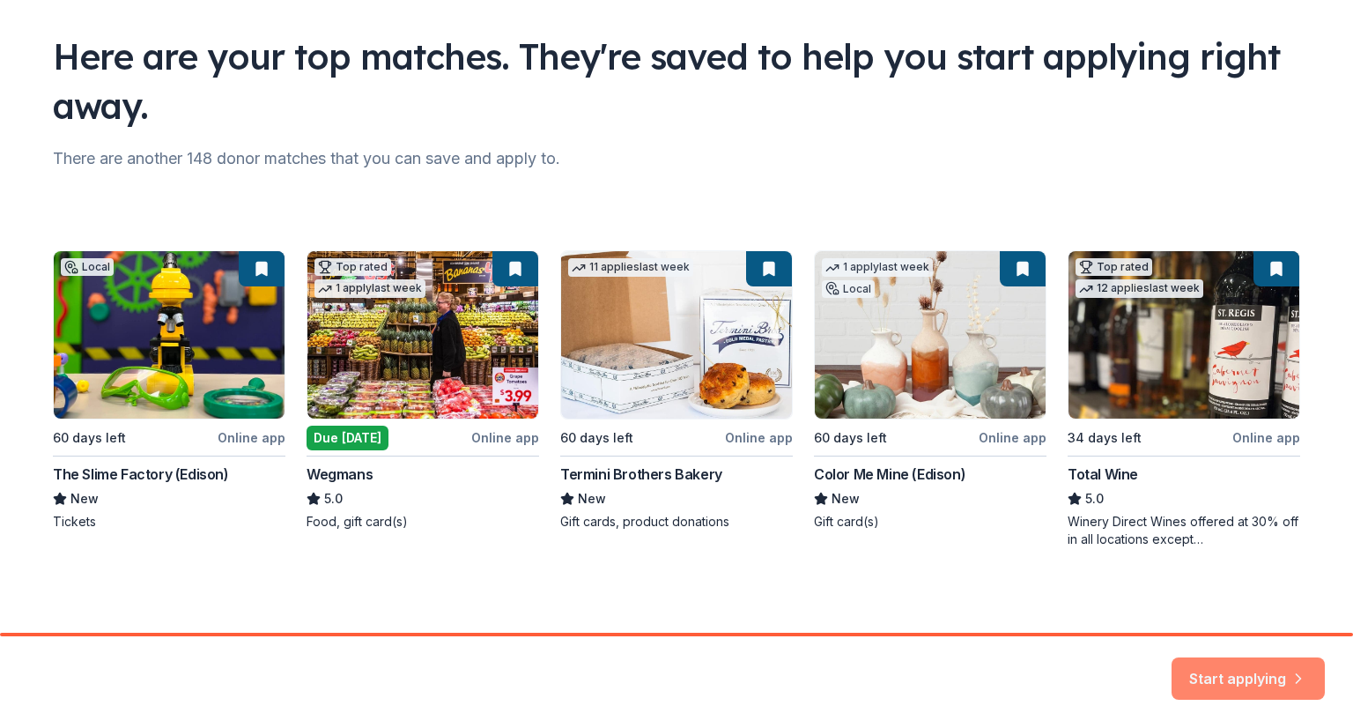
click at [1251, 669] on button "Start applying" at bounding box center [1248, 674] width 153 height 42
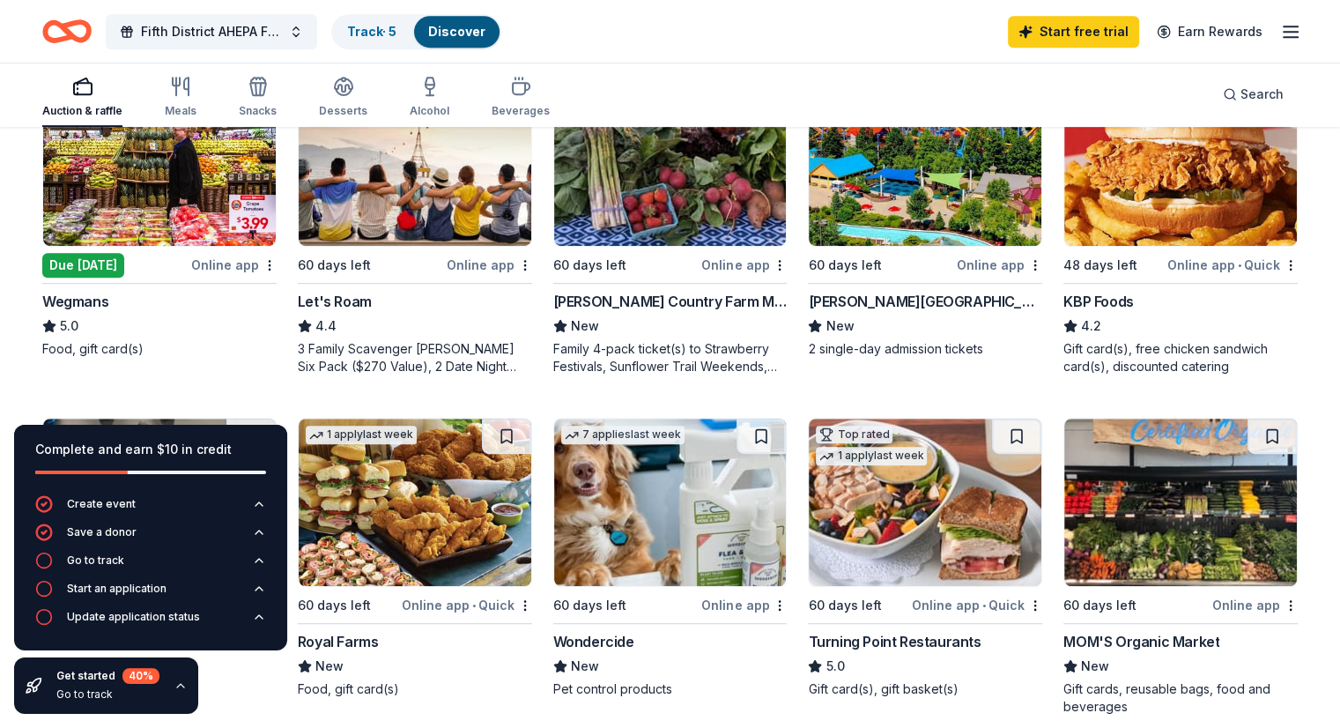
scroll to position [881, 0]
